Goal: Information Seeking & Learning: Learn about a topic

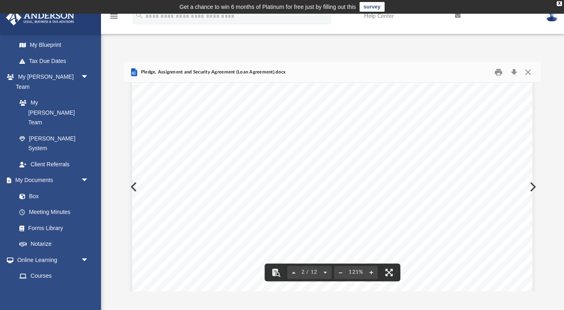
scroll to position [803, 0]
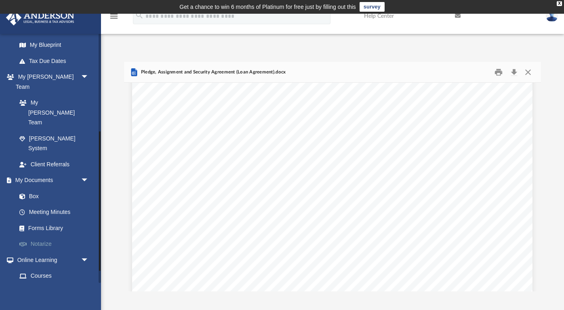
click at [53, 236] on link "Notarize" at bounding box center [56, 244] width 90 height 16
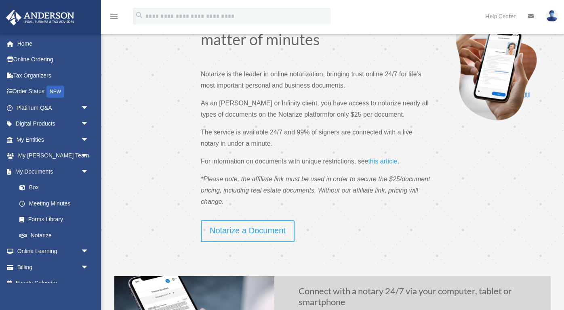
scroll to position [46, 0]
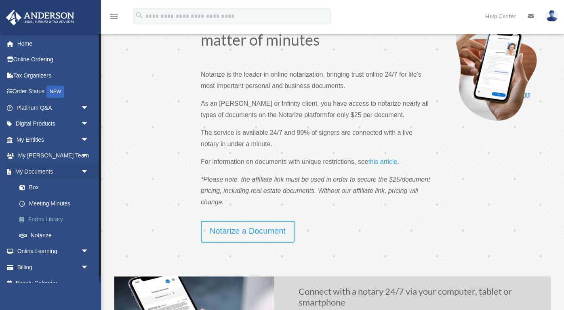
click at [53, 216] on link "Forms Library" at bounding box center [56, 220] width 90 height 16
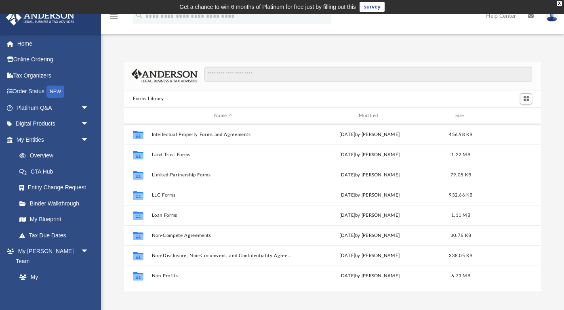
scroll to position [322, 0]
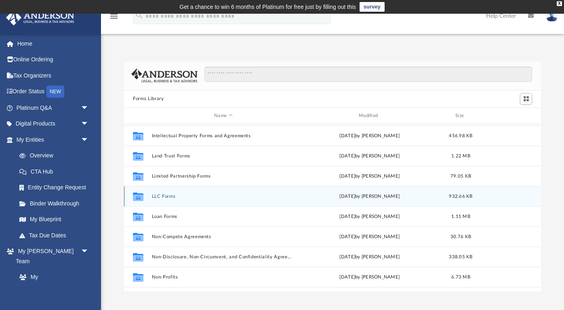
click at [173, 196] on button "LLC Forms" at bounding box center [223, 196] width 143 height 5
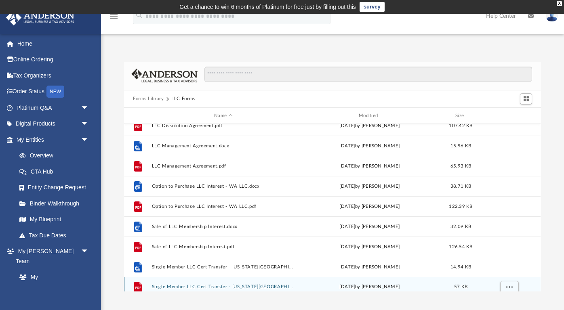
scroll to position [149, 0]
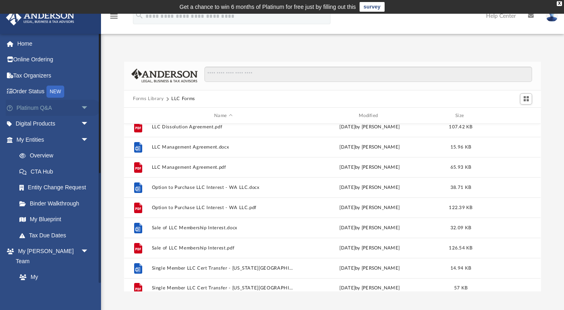
click at [39, 107] on link "Platinum Q&A arrow_drop_down" at bounding box center [53, 108] width 95 height 16
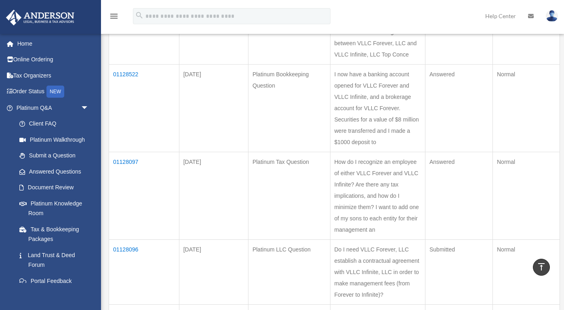
scroll to position [186, 0]
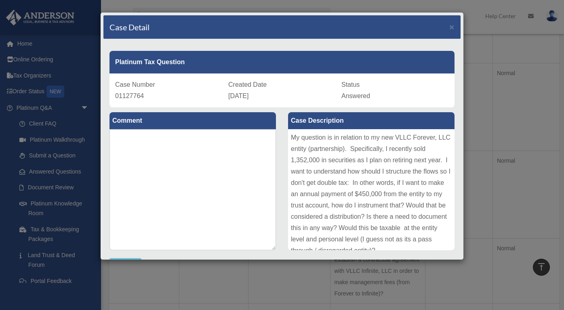
scroll to position [0, 0]
click at [94, 162] on div "Case Detail × Platinum Tax Question Case Number 01127764 Created Date September…" at bounding box center [282, 155] width 564 height 310
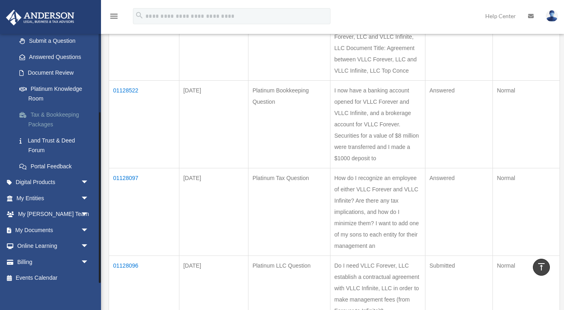
scroll to position [170, 0]
click at [54, 210] on link "My Anderson Team arrow_drop_down" at bounding box center [53, 215] width 95 height 16
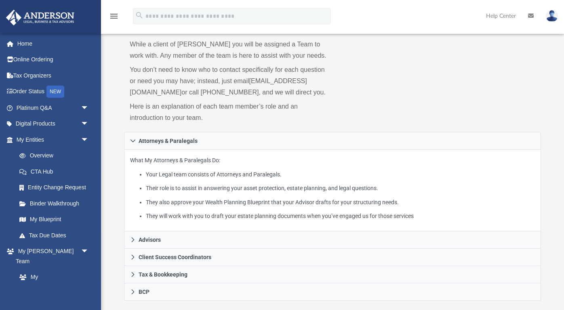
scroll to position [54, 0]
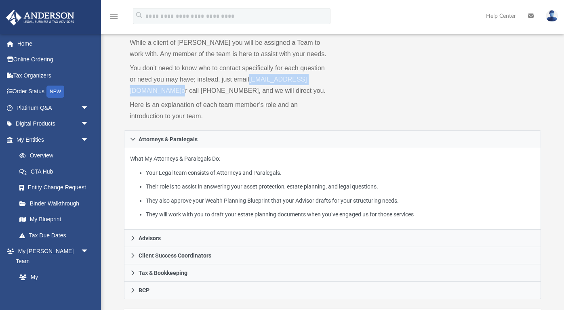
drag, startPoint x: 226, startPoint y: 91, endPoint x: 132, endPoint y: 84, distance: 94.0
click at [132, 84] on p "You don’t need to know who to contact specifically for each question or need yo…" at bounding box center [228, 80] width 197 height 34
copy p "[EMAIL_ADDRESS][DOMAIN_NAME]"
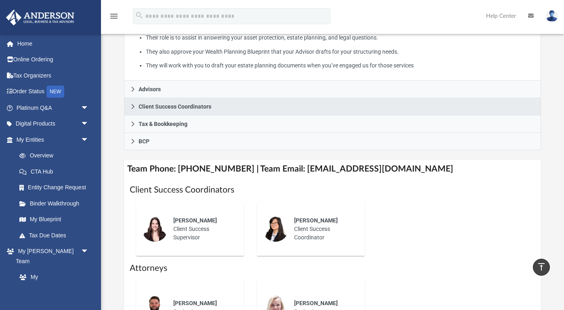
scroll to position [201, 0]
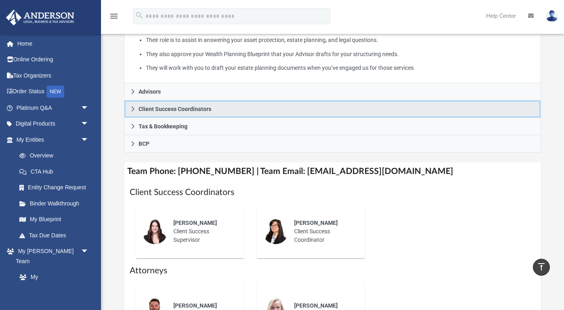
click at [134, 112] on icon at bounding box center [133, 109] width 6 height 6
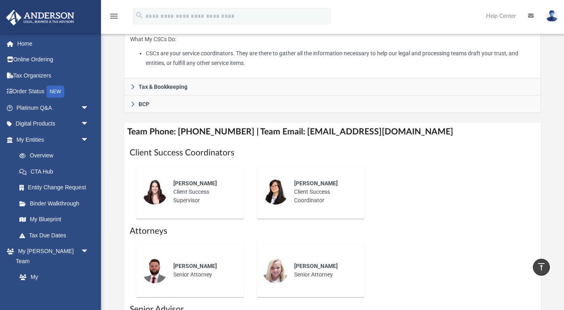
scroll to position [207, 0]
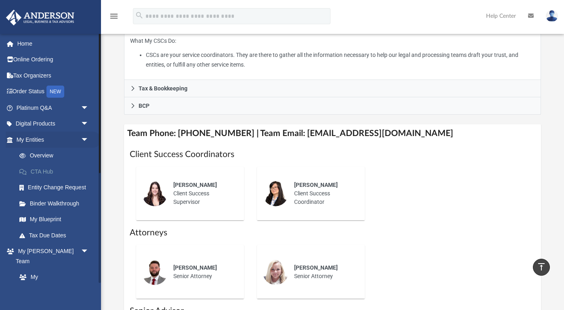
click at [49, 171] on link "CTA Hub" at bounding box center [56, 172] width 90 height 16
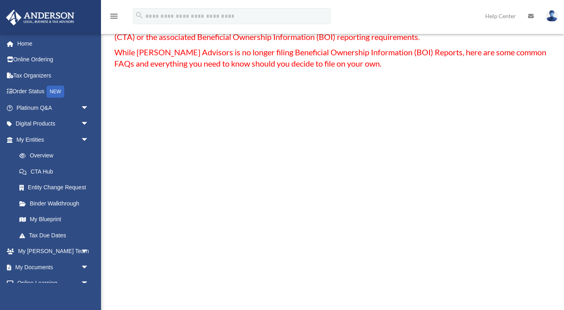
scroll to position [70, 0]
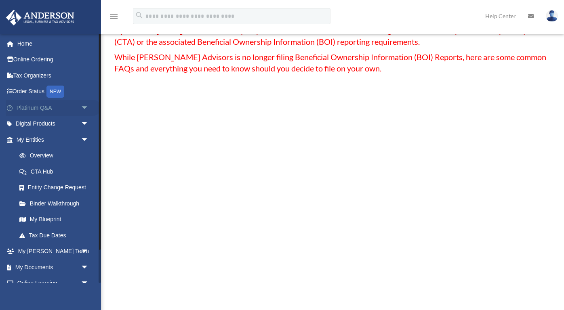
click at [46, 106] on link "Platinum Q&A arrow_drop_down" at bounding box center [53, 108] width 95 height 16
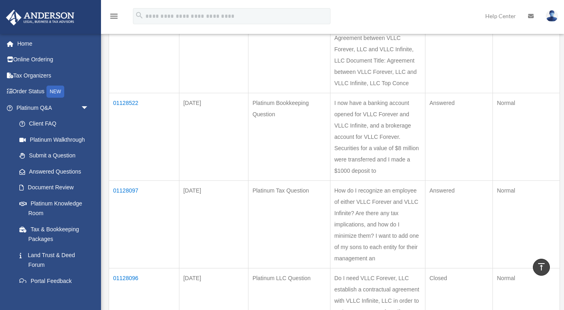
scroll to position [160, 0]
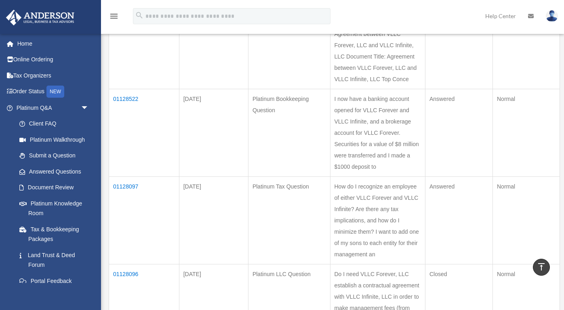
click at [132, 177] on td "01128097" at bounding box center [144, 221] width 70 height 88
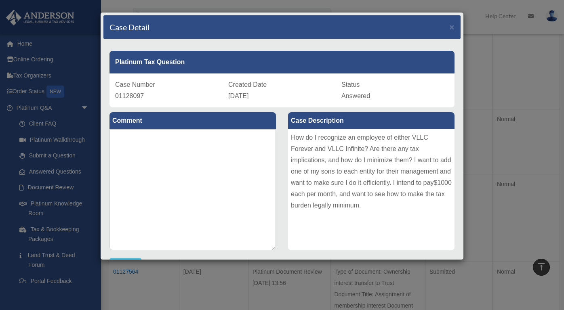
scroll to position [0, 0]
click at [453, 27] on span "×" at bounding box center [451, 26] width 5 height 9
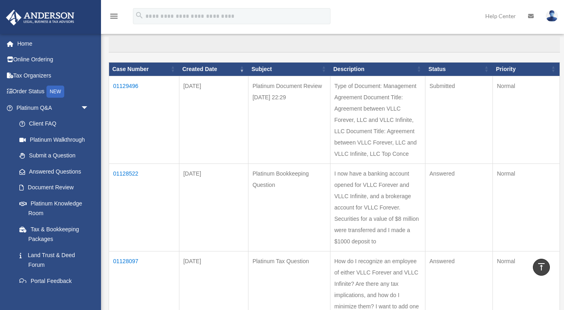
scroll to position [86, 0]
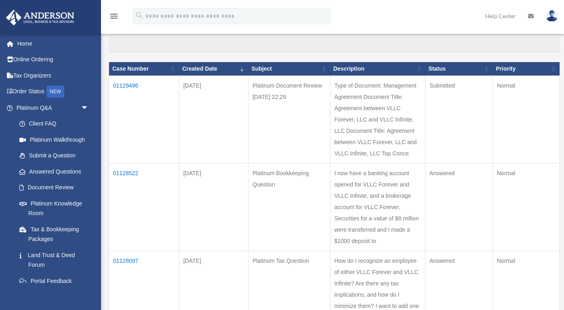
click at [132, 92] on td "01129496" at bounding box center [144, 120] width 70 height 88
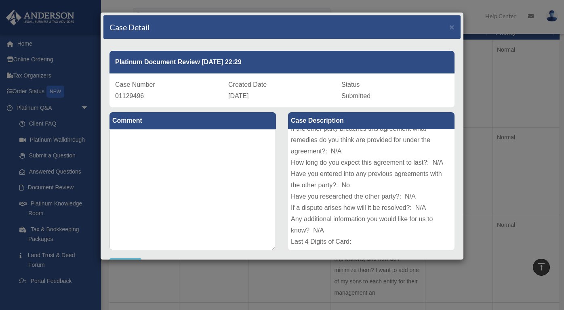
scroll to position [0, 0]
click at [449, 27] on div "Case Detail ×" at bounding box center [281, 27] width 357 height 24
click at [449, 27] on span "×" at bounding box center [451, 26] width 5 height 9
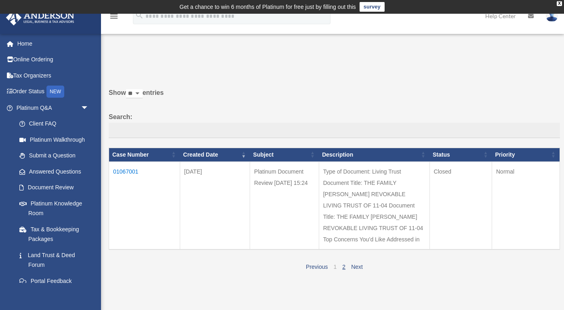
click at [335, 264] on link "1" at bounding box center [335, 267] width 3 height 6
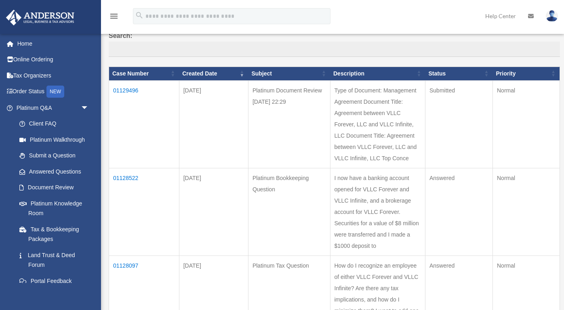
scroll to position [82, 0]
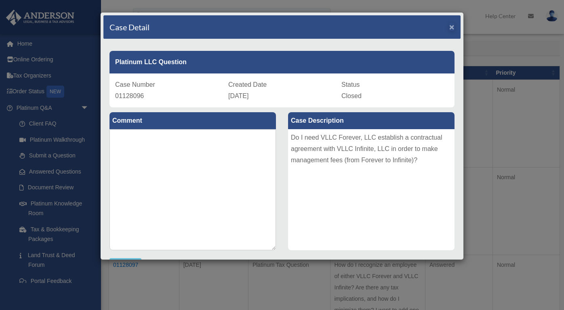
scroll to position [0, 0]
click at [453, 26] on span "×" at bounding box center [451, 26] width 5 height 9
